Goal: Check status

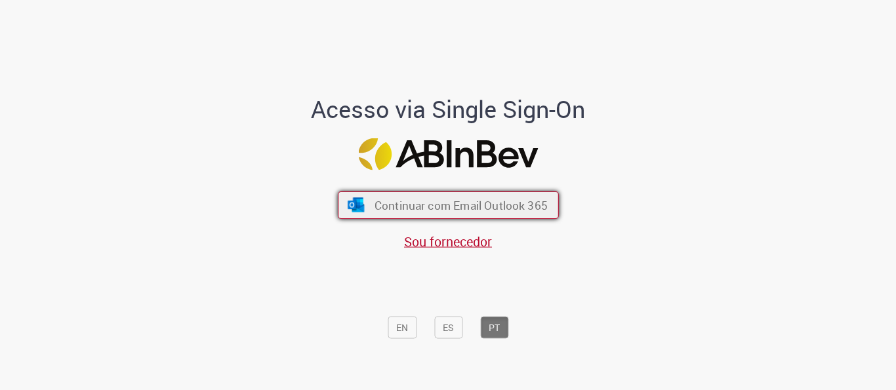
click at [397, 199] on span "Continuar com Email Outlook 365" at bounding box center [460, 204] width 173 height 15
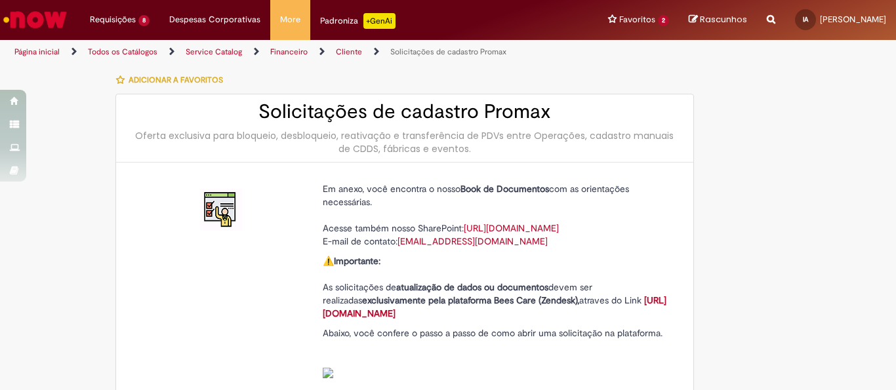
type input "**********"
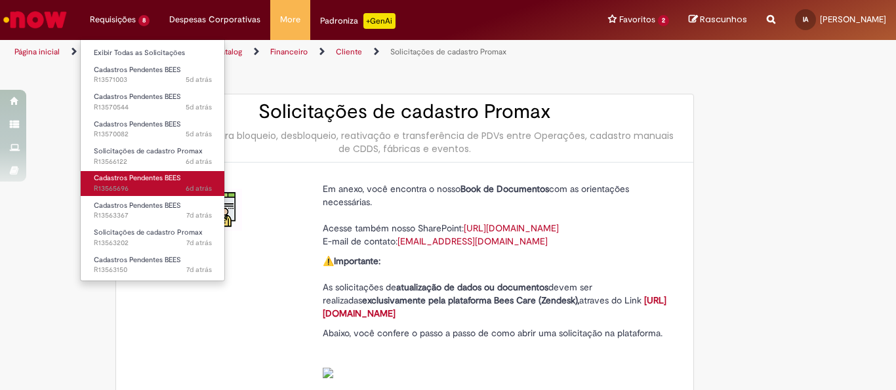
click at [161, 185] on span "6d atrás 6 dias atrás R13565696" at bounding box center [153, 189] width 118 height 10
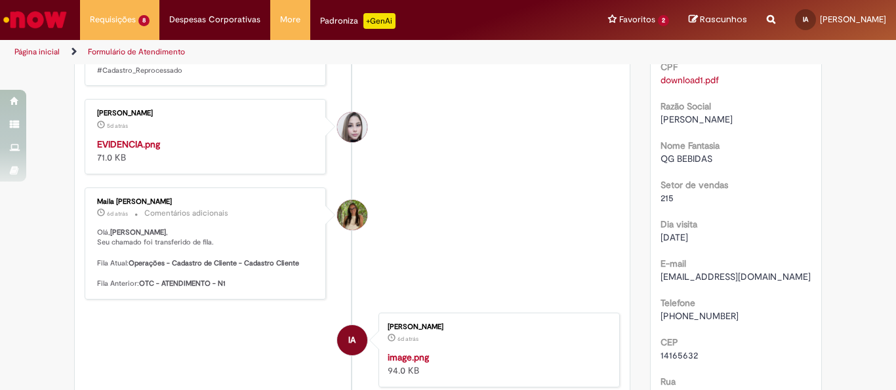
scroll to position [262, 0]
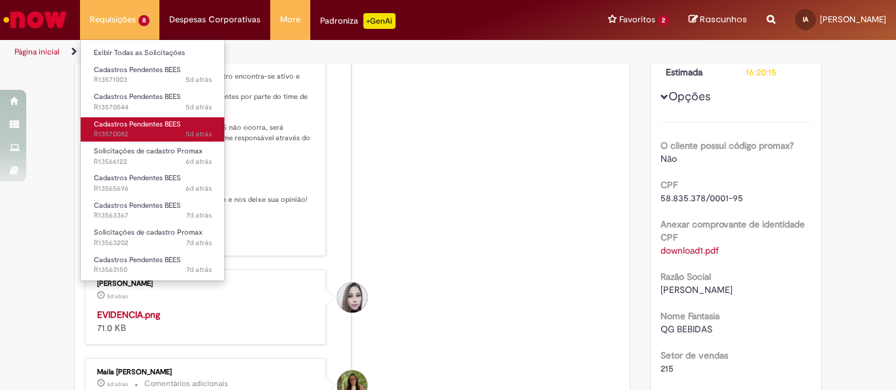
click at [159, 122] on span "Cadastros Pendentes BEES" at bounding box center [137, 124] width 87 height 10
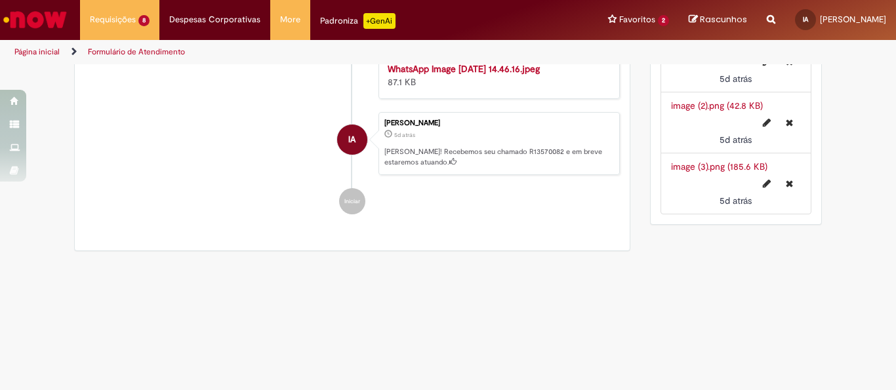
scroll to position [1575, 0]
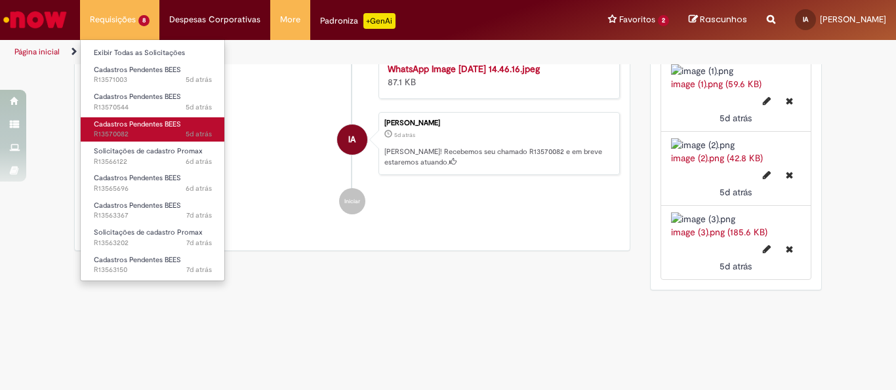
click at [154, 124] on span "Cadastros Pendentes BEES" at bounding box center [137, 124] width 87 height 10
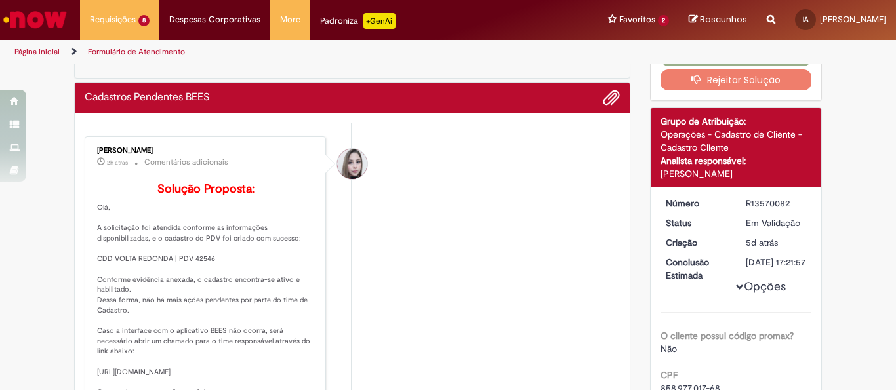
scroll to position [0, 0]
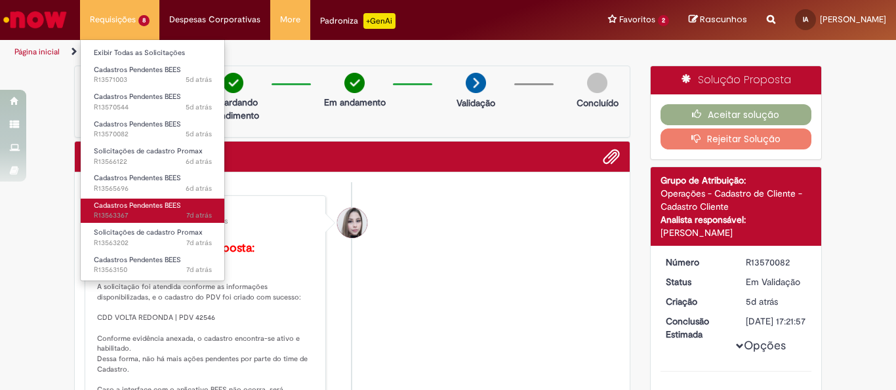
click at [167, 212] on span "7d atrás 7 dias atrás R13563367" at bounding box center [153, 216] width 118 height 10
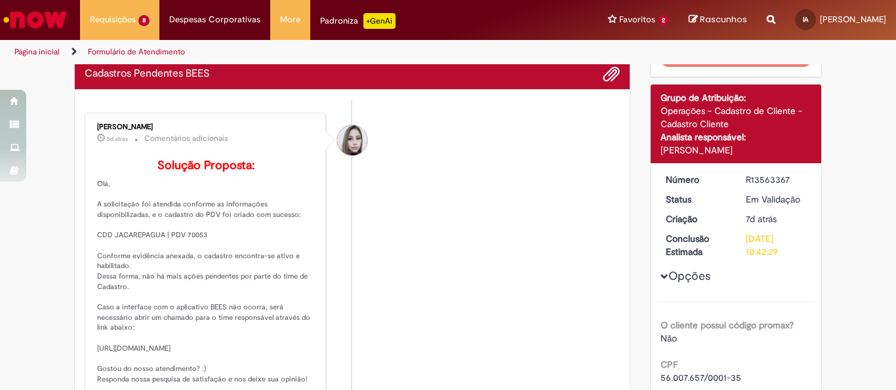
scroll to position [66, 0]
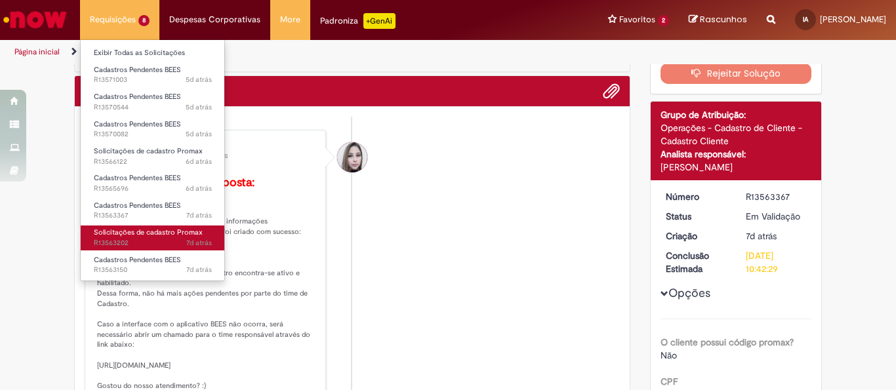
click at [159, 227] on link "Solicitações de cadastro Promax 7d atrás 7 dias atrás R13563202" at bounding box center [153, 238] width 144 height 24
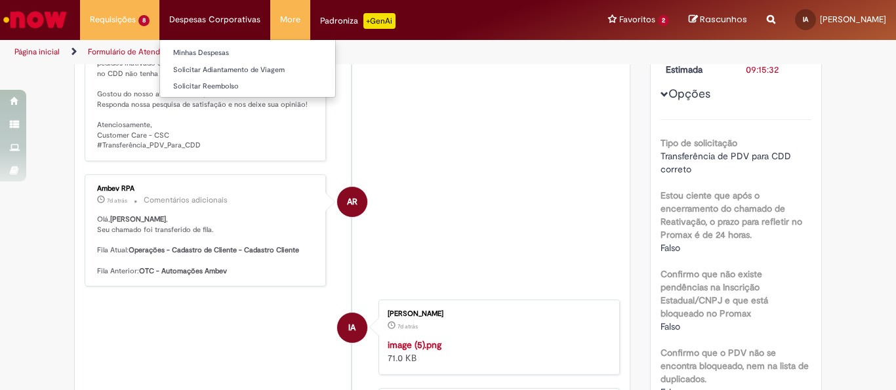
scroll to position [262, 0]
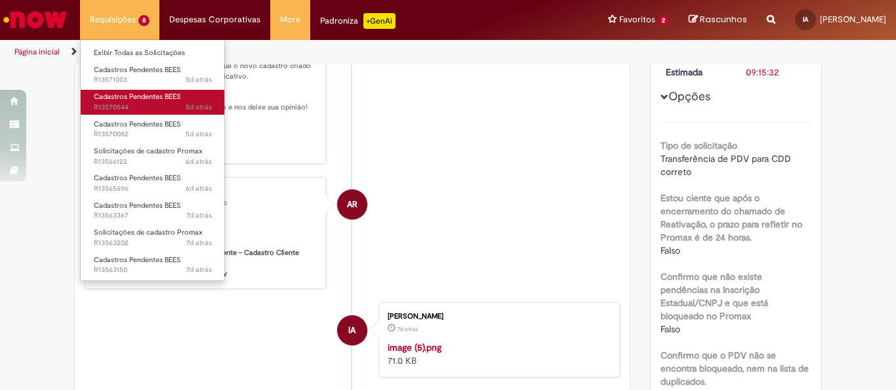
click at [138, 108] on span "5d atrás 5 dias atrás R13570544" at bounding box center [153, 107] width 118 height 10
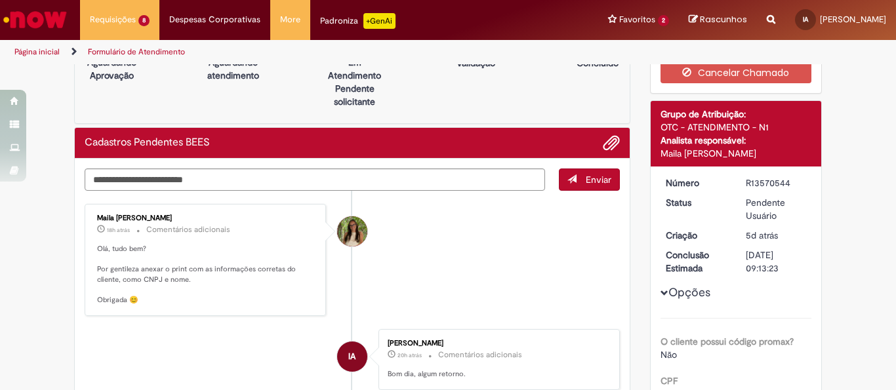
scroll to position [36, 0]
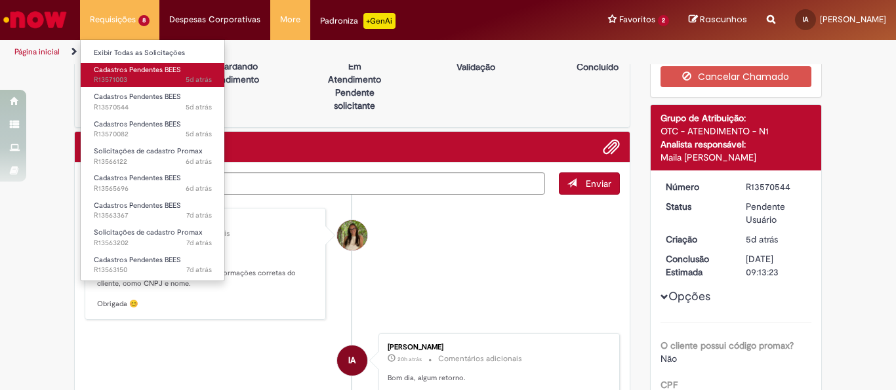
click at [141, 68] on span "Cadastros Pendentes BEES" at bounding box center [137, 70] width 87 height 10
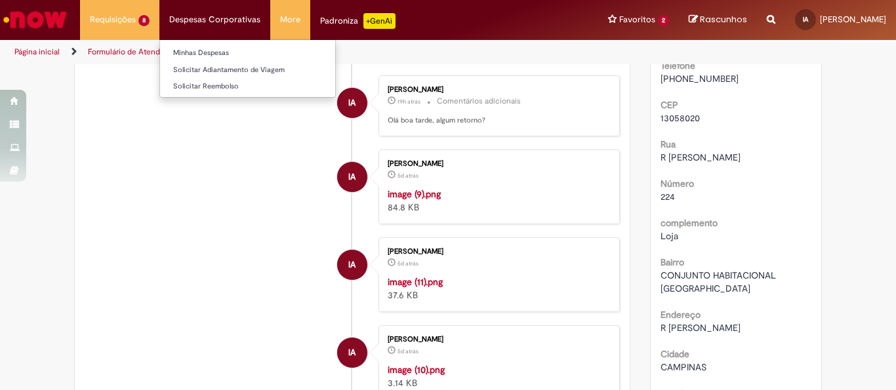
scroll to position [666, 0]
